Goal: Navigation & Orientation: Find specific page/section

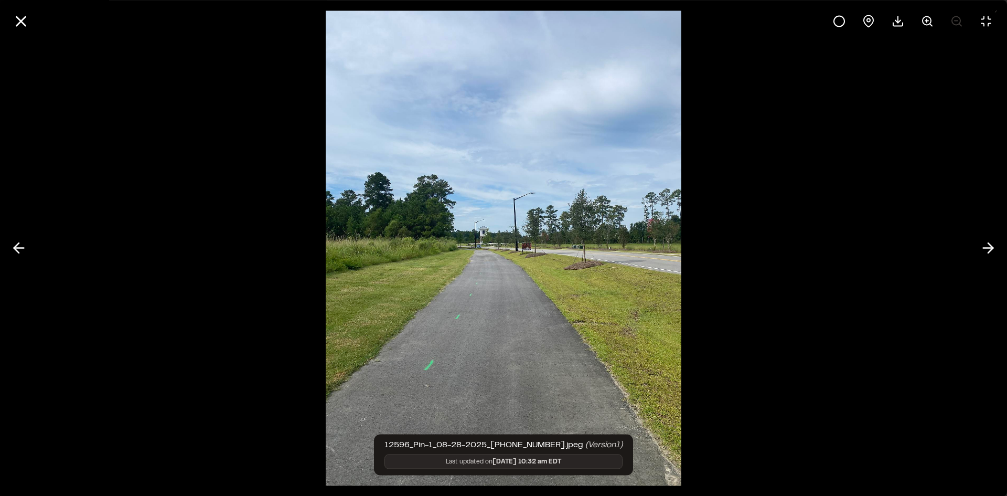
scroll to position [302, 0]
click at [22, 25] on icon at bounding box center [21, 21] width 18 height 18
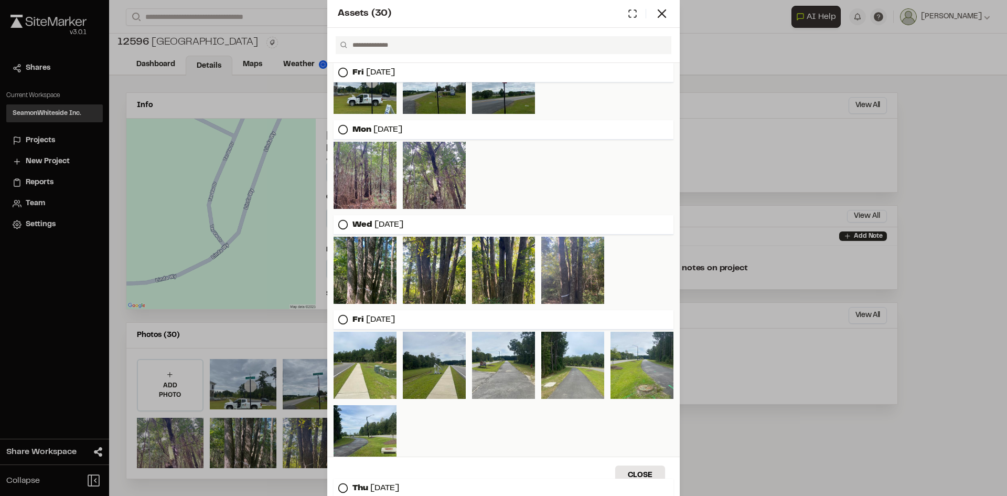
scroll to position [0, 0]
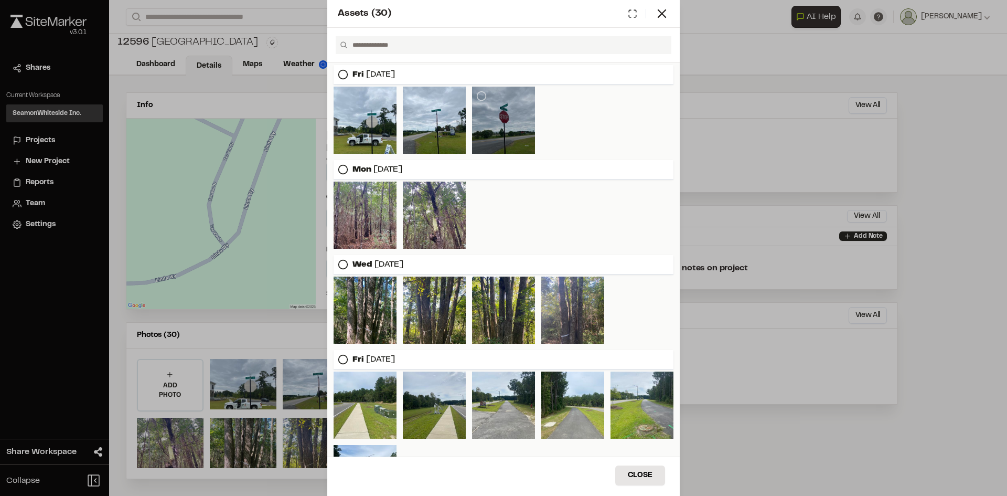
click at [500, 124] on div at bounding box center [503, 120] width 63 height 67
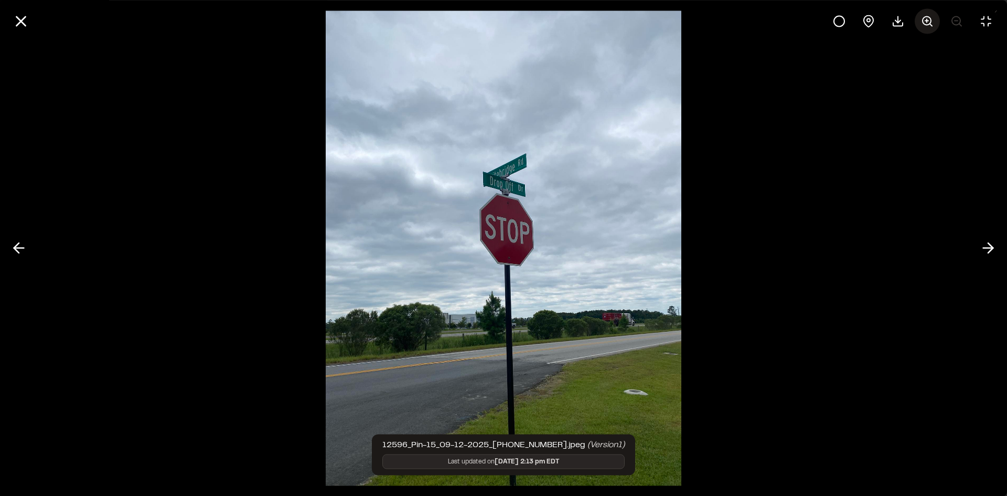
click at [927, 25] on circle at bounding box center [927, 20] width 8 height 8
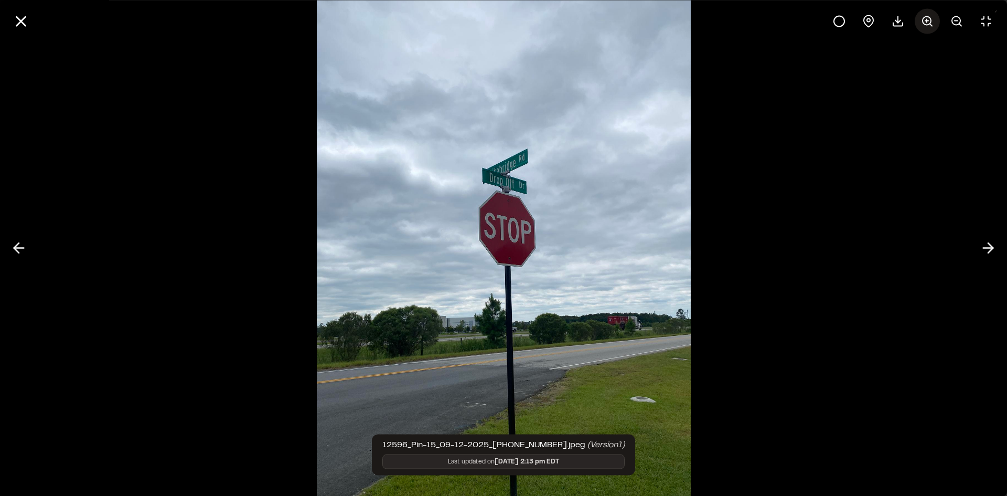
click at [927, 25] on circle at bounding box center [927, 20] width 8 height 8
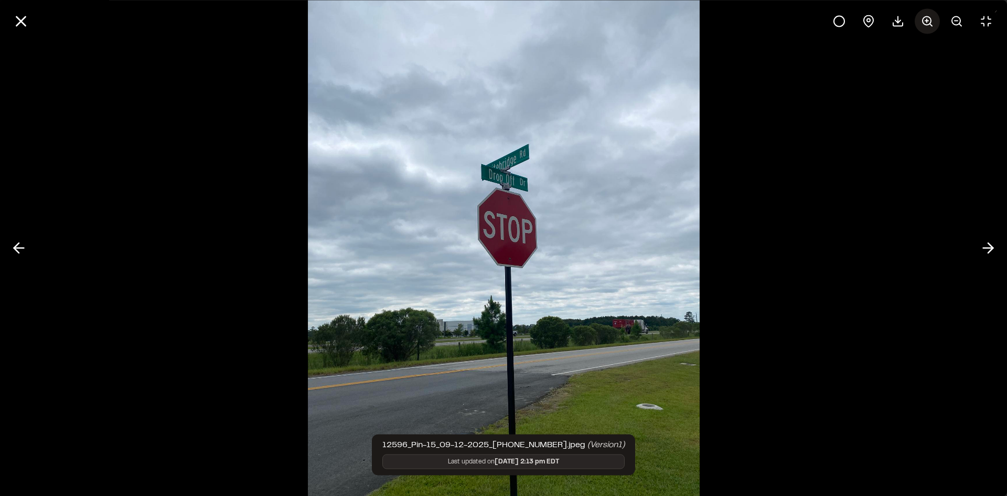
click at [927, 25] on circle at bounding box center [927, 20] width 8 height 8
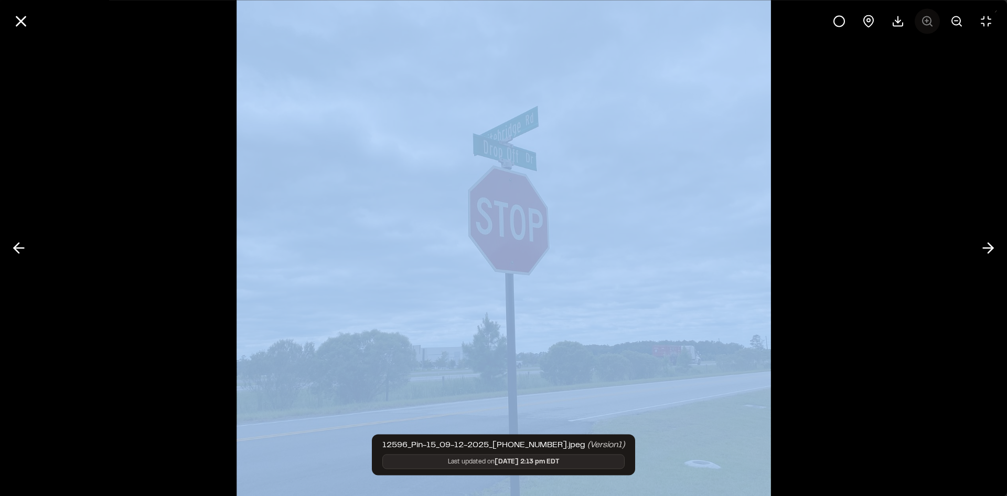
click at [927, 25] on div at bounding box center [913, 20] width 172 height 25
click at [665, 151] on img at bounding box center [504, 248] width 534 height 744
click at [845, 175] on div at bounding box center [503, 248] width 1007 height 496
click at [447, 106] on img at bounding box center [504, 248] width 534 height 744
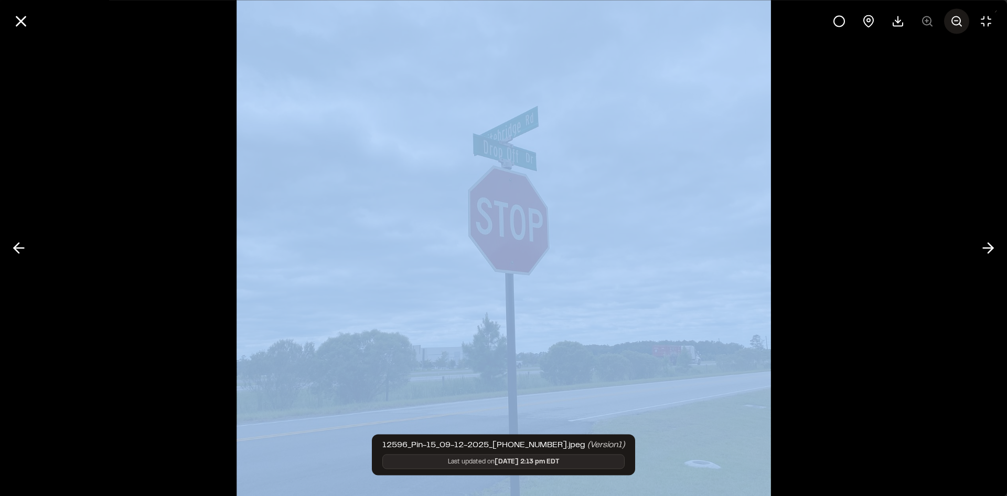
click at [960, 20] on circle at bounding box center [956, 20] width 8 height 8
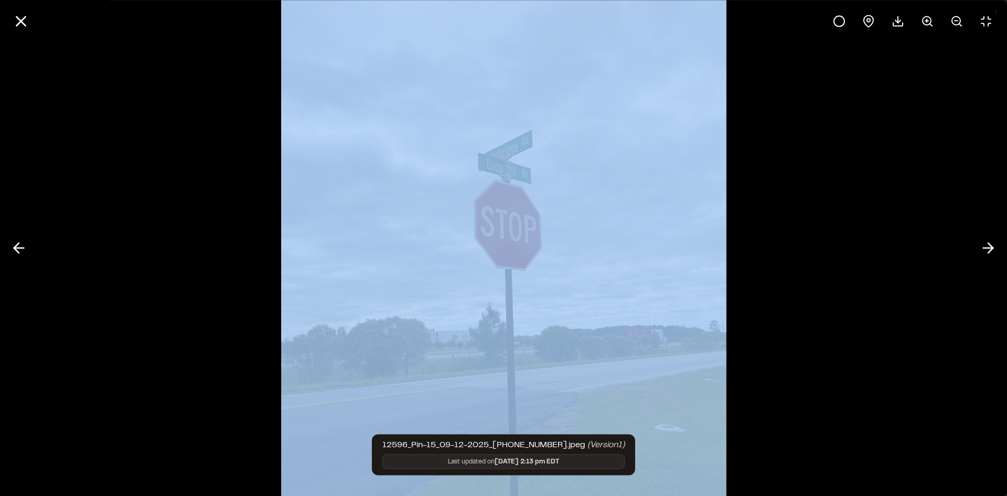
click at [613, 124] on img at bounding box center [503, 248] width 445 height 620
click at [793, 165] on div at bounding box center [503, 248] width 1007 height 496
